Goal: Task Accomplishment & Management: Use online tool/utility

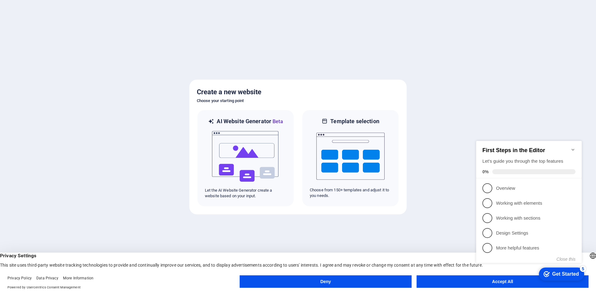
click div "checkmark Get Started 5 First Steps in the Editor Let's guide you through the t…"
click at [575, 148] on icon "Minimize checklist" at bounding box center [573, 149] width 5 height 5
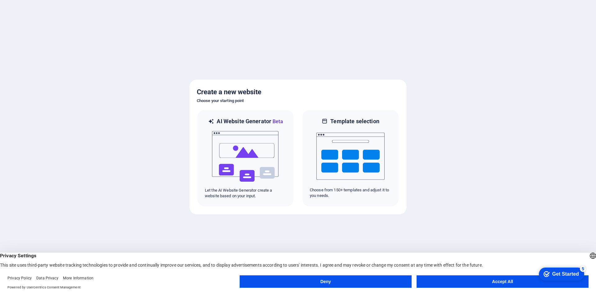
click at [502, 281] on button "Accept All" at bounding box center [503, 281] width 172 height 12
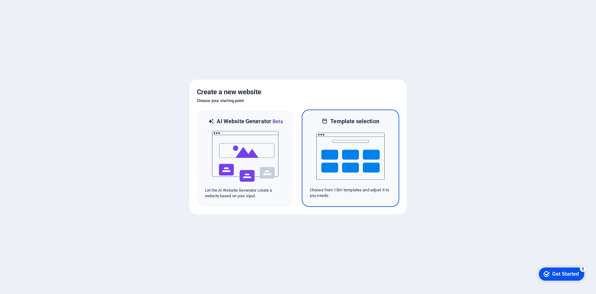
click at [360, 144] on img at bounding box center [351, 156] width 68 height 62
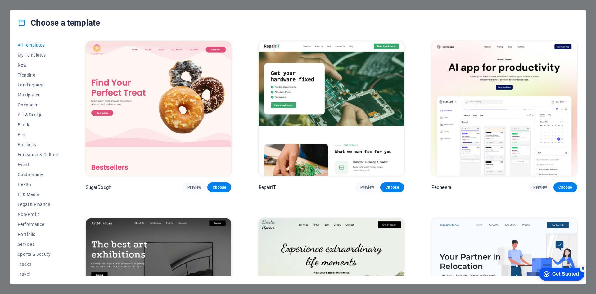
click at [24, 66] on span "New" at bounding box center [38, 64] width 41 height 5
click at [24, 75] on span "Trending" at bounding box center [38, 74] width 41 height 5
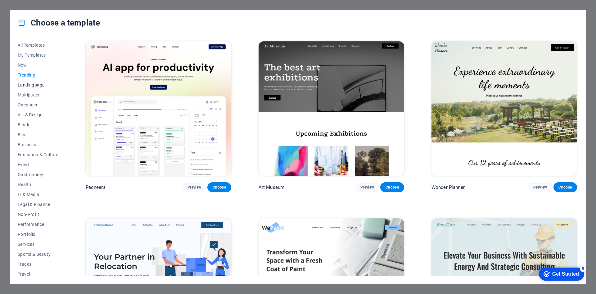
click at [35, 86] on span "Landingpage" at bounding box center [38, 84] width 41 height 5
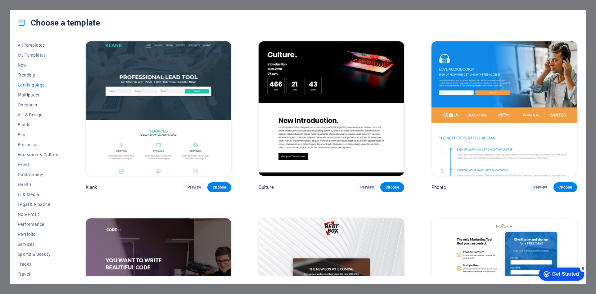
click at [35, 95] on span "Multipager" at bounding box center [38, 94] width 41 height 5
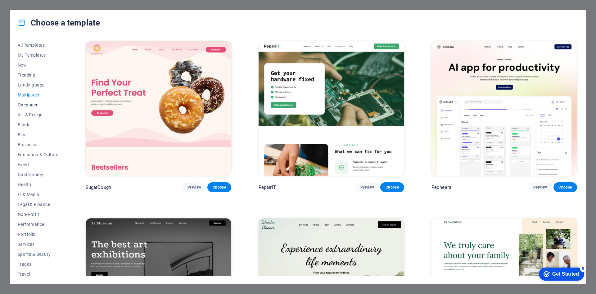
click at [35, 103] on span "Onepager" at bounding box center [38, 104] width 41 height 5
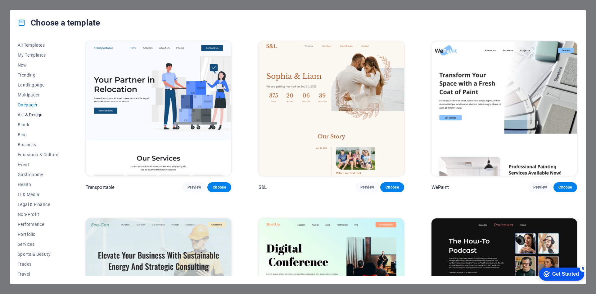
click at [33, 113] on span "Art & Design" at bounding box center [38, 114] width 41 height 5
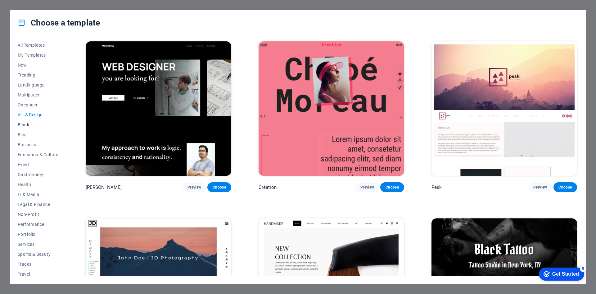
click at [31, 127] on button "Blank" at bounding box center [38, 125] width 41 height 10
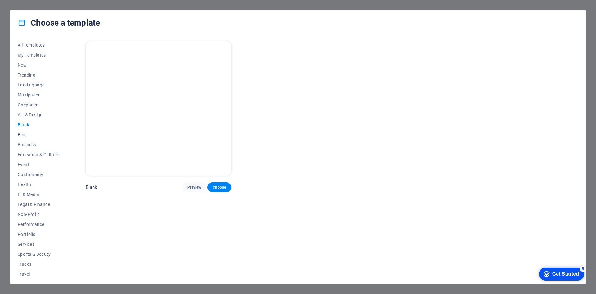
click at [25, 135] on span "Blog" at bounding box center [38, 134] width 41 height 5
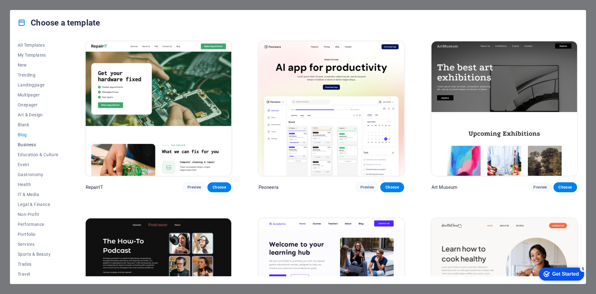
click at [25, 146] on span "Business" at bounding box center [38, 144] width 41 height 5
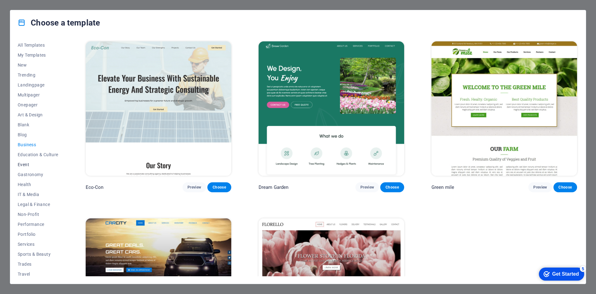
click at [30, 163] on span "Event" at bounding box center [38, 164] width 41 height 5
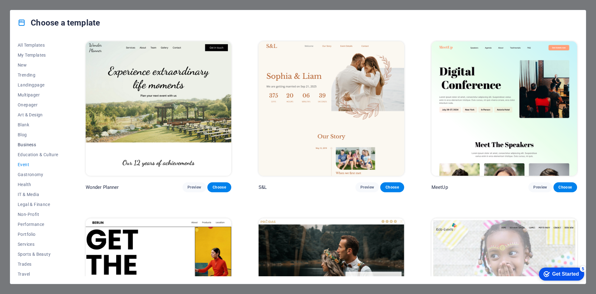
click at [30, 144] on span "Business" at bounding box center [38, 144] width 41 height 5
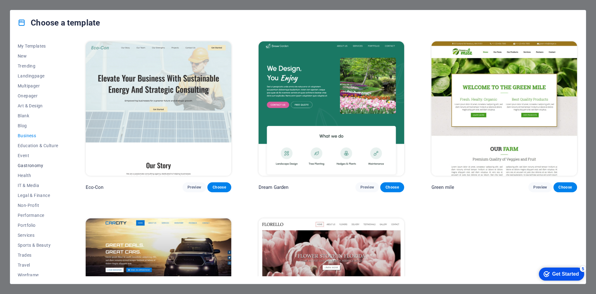
scroll to position [13, 0]
click at [41, 135] on button "Business" at bounding box center [38, 132] width 41 height 10
click at [41, 141] on span "Education & Culture" at bounding box center [38, 141] width 41 height 5
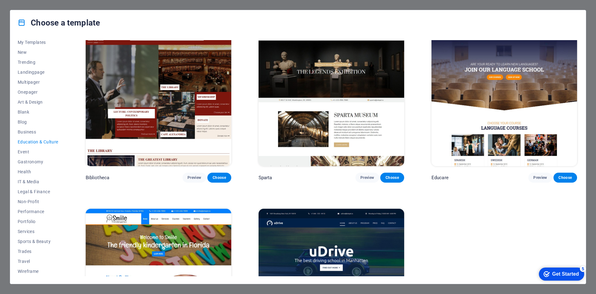
scroll to position [268, 0]
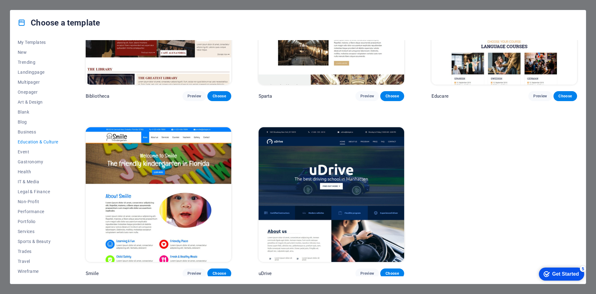
click at [179, 186] on img at bounding box center [159, 194] width 146 height 134
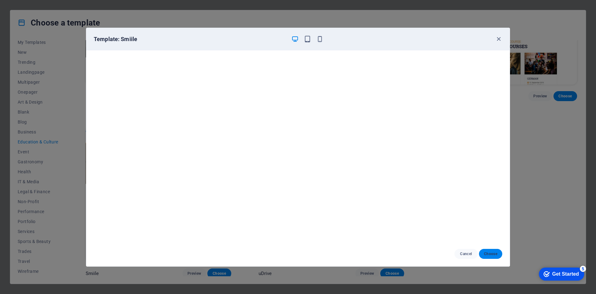
click at [491, 252] on span "Choose" at bounding box center [490, 253] width 13 height 5
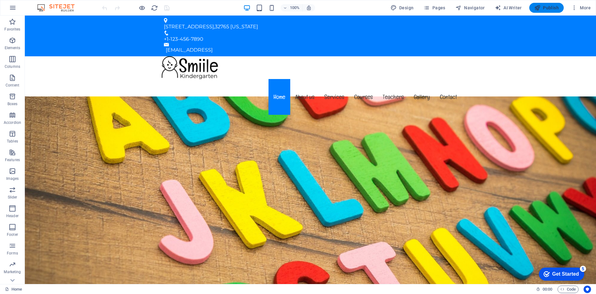
click at [552, 7] on span "Publish" at bounding box center [547, 8] width 25 height 6
click at [577, 8] on icon "button" at bounding box center [575, 8] width 6 height 6
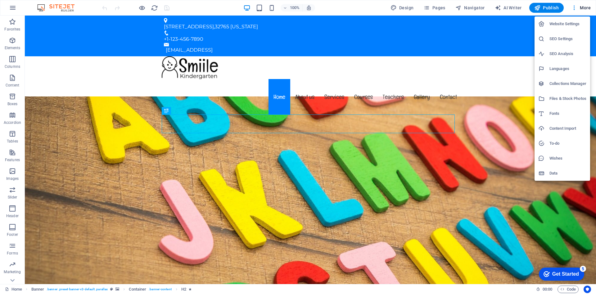
click at [125, 253] on div at bounding box center [298, 147] width 596 height 294
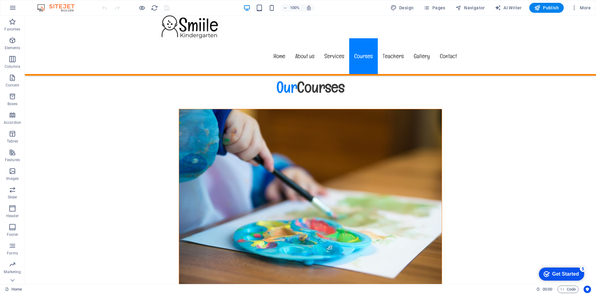
scroll to position [3355, 0]
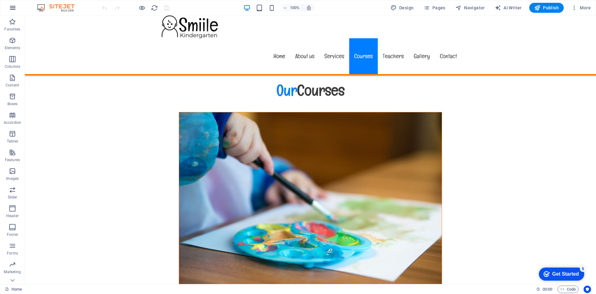
click at [14, 9] on icon "button" at bounding box center [12, 7] width 7 height 7
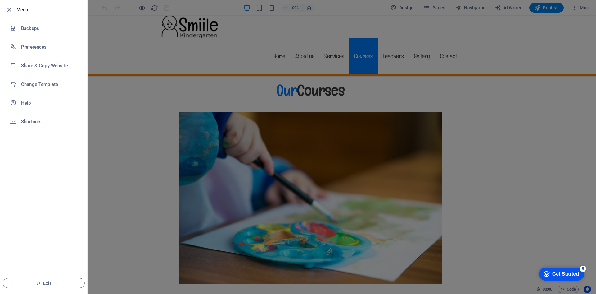
click at [26, 10] on h6 "Menu" at bounding box center [49, 9] width 66 height 7
